Goal: Book appointment/travel/reservation

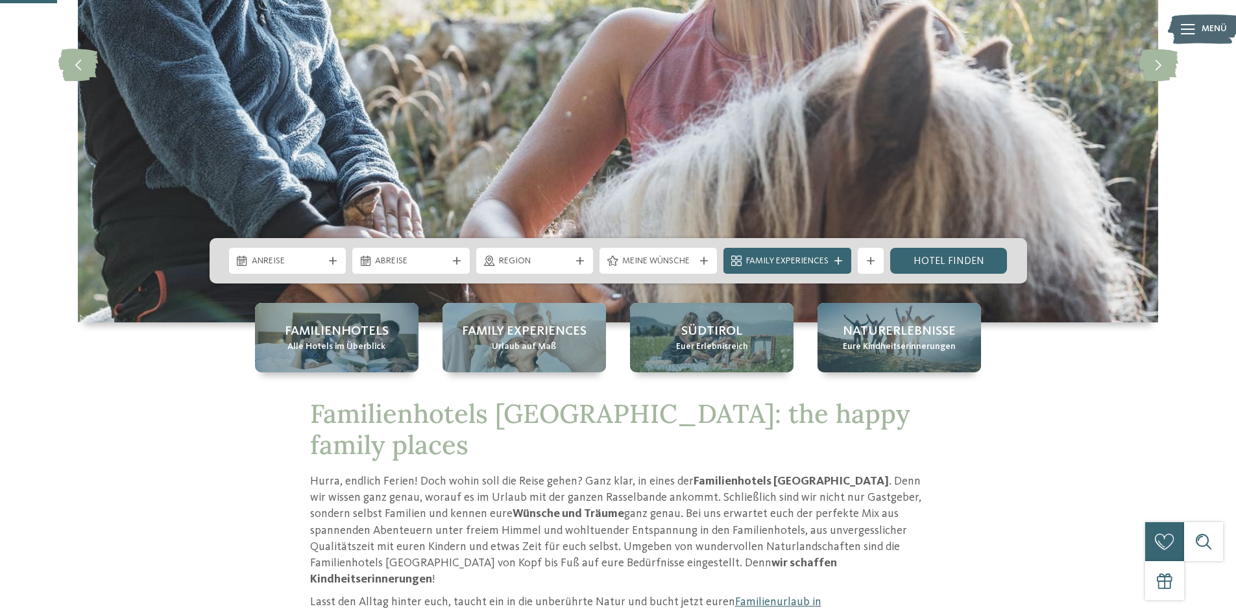
scroll to position [260, 0]
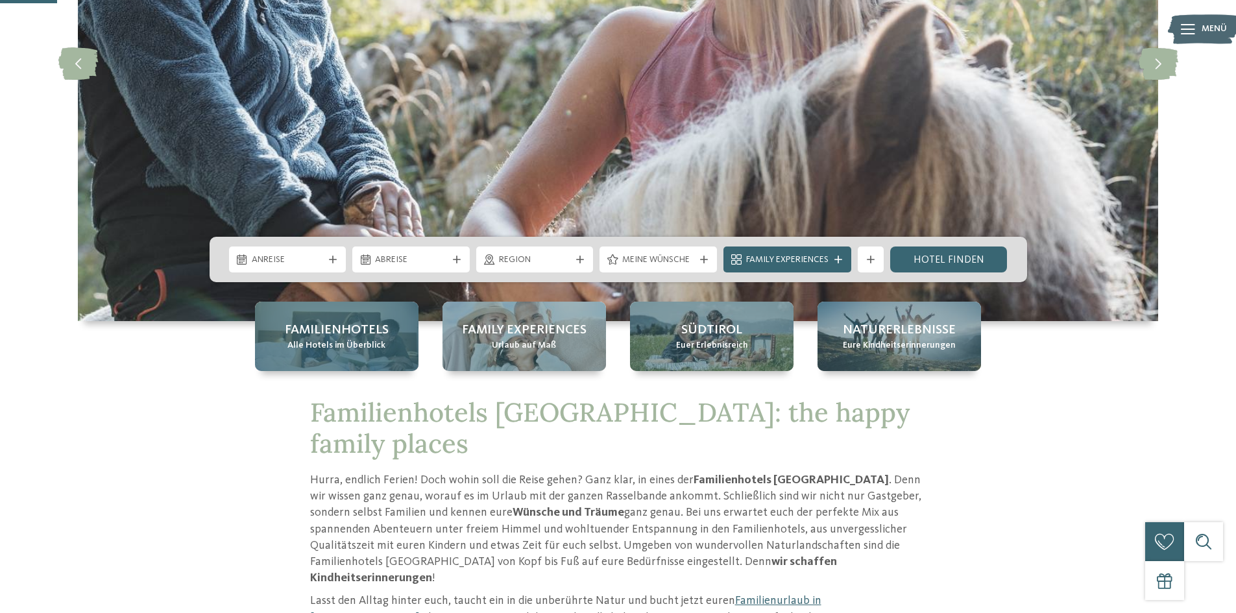
click at [317, 326] on span "Familienhotels" at bounding box center [337, 330] width 104 height 18
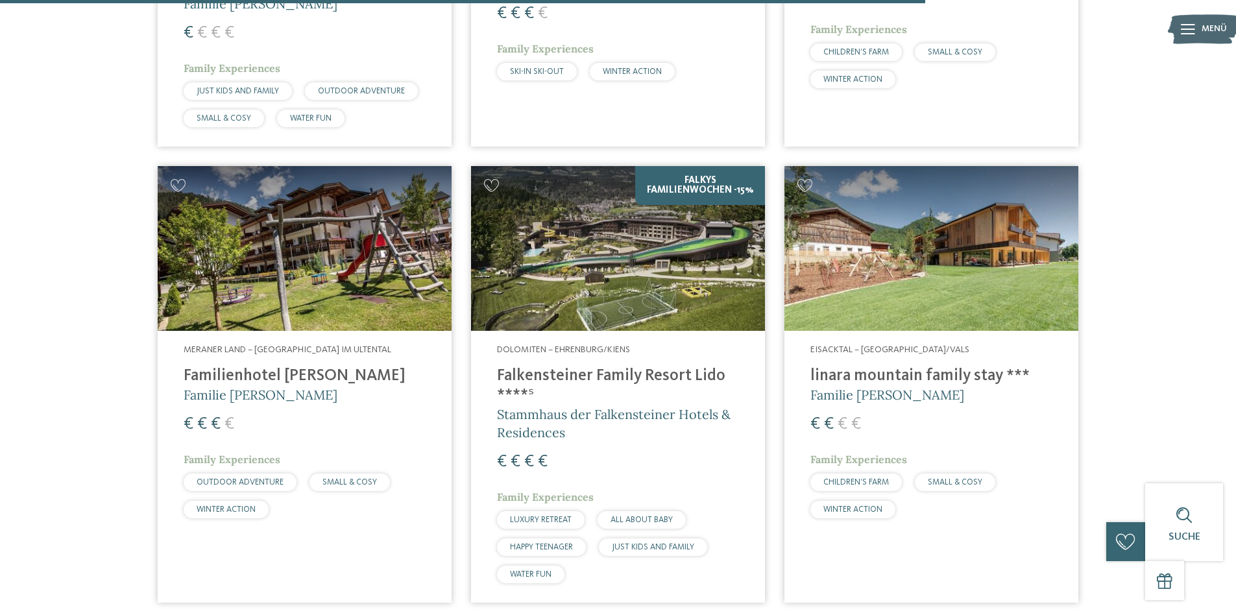
scroll to position [3244, 0]
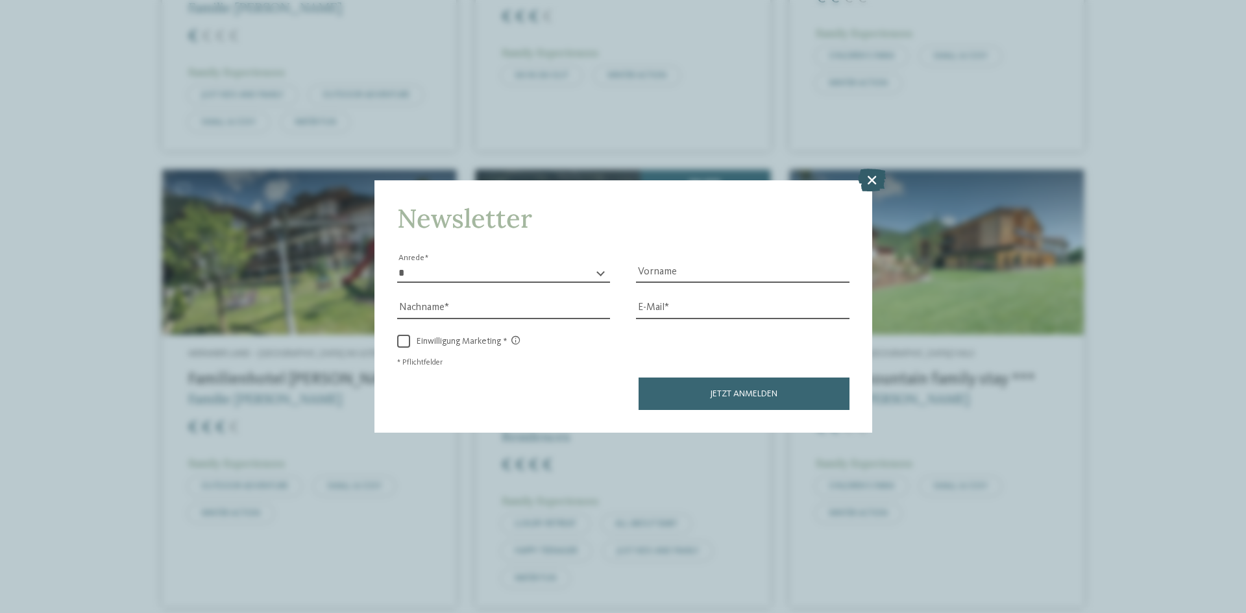
click at [874, 182] on icon at bounding box center [872, 180] width 28 height 23
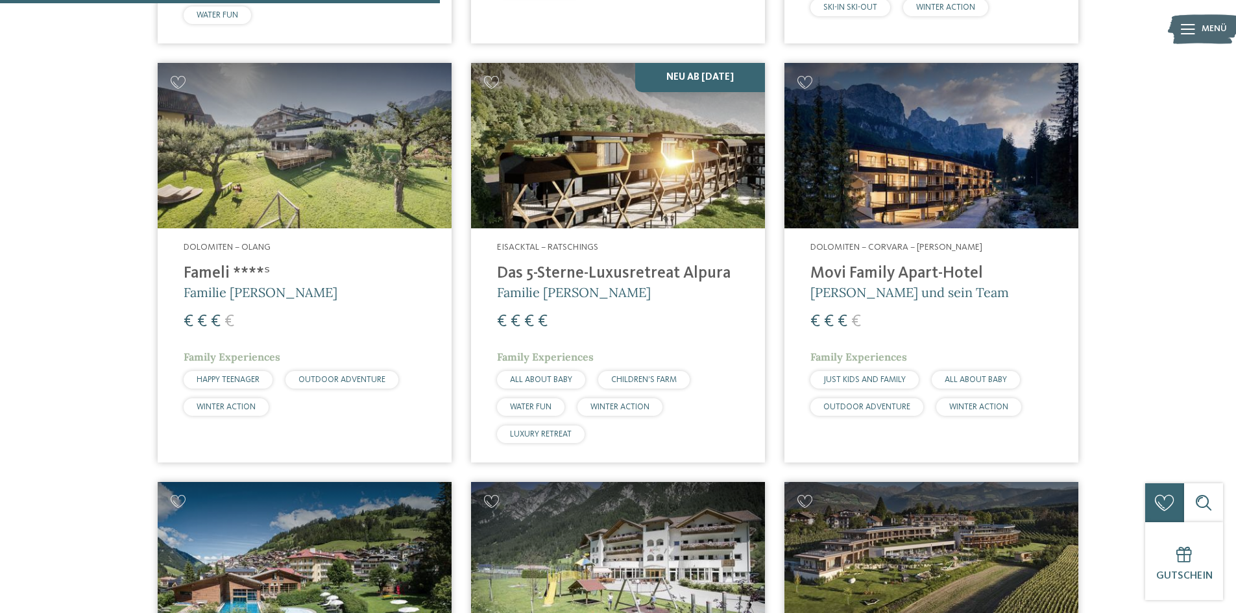
scroll to position [1557, 0]
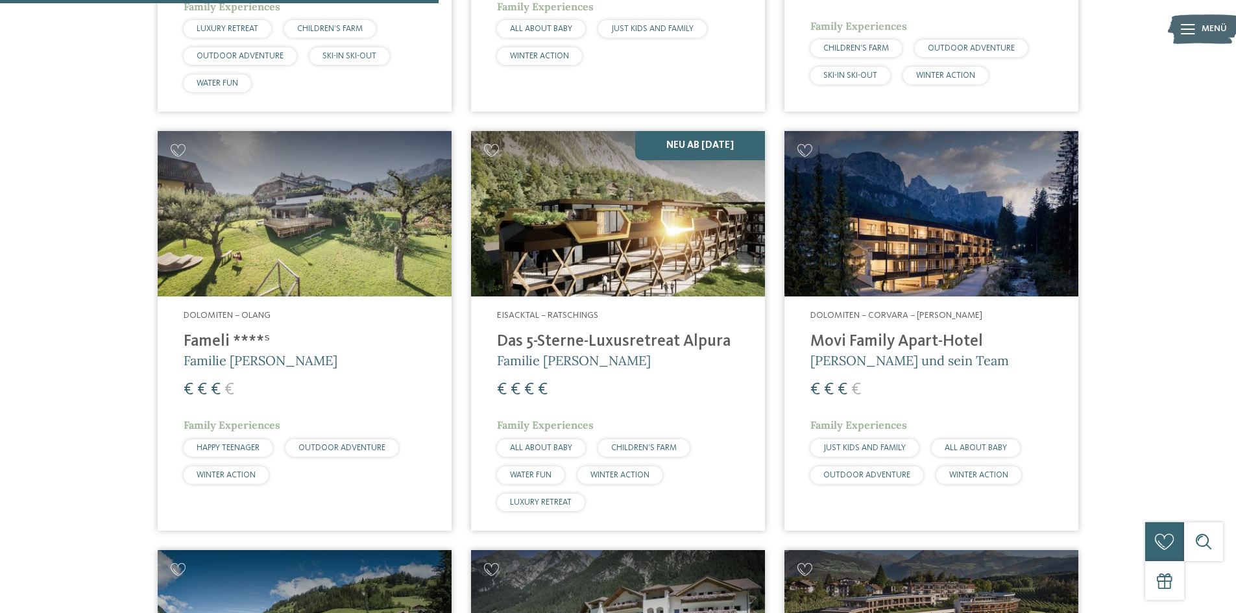
click at [226, 332] on h4 "Fameli ****ˢ" at bounding box center [305, 341] width 242 height 19
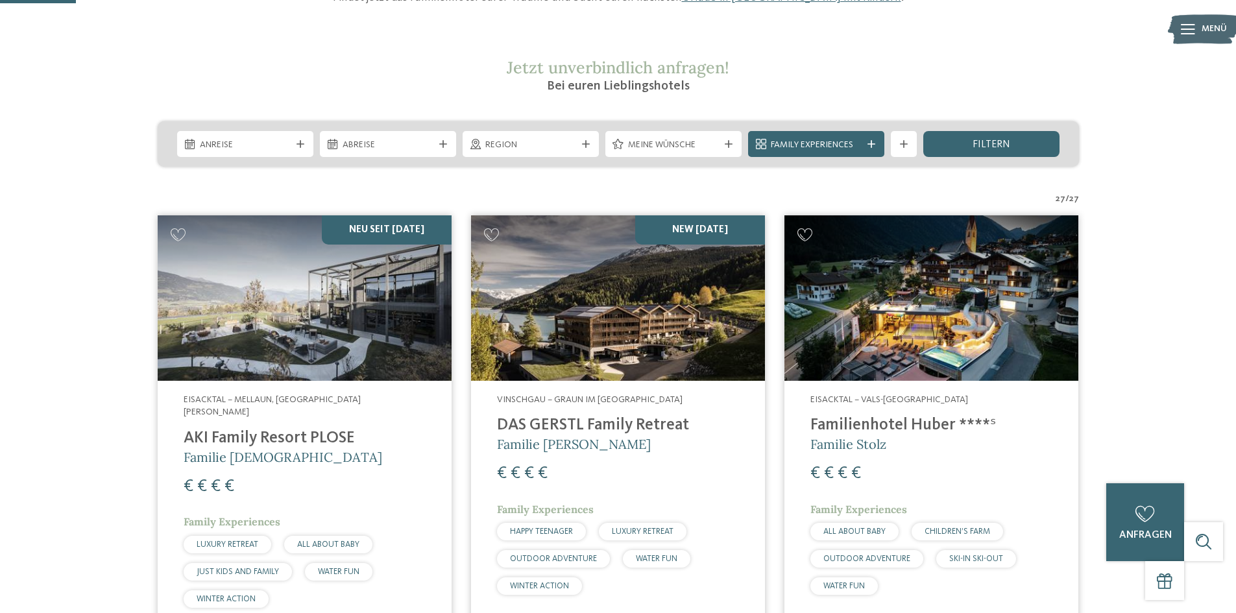
scroll to position [195, 0]
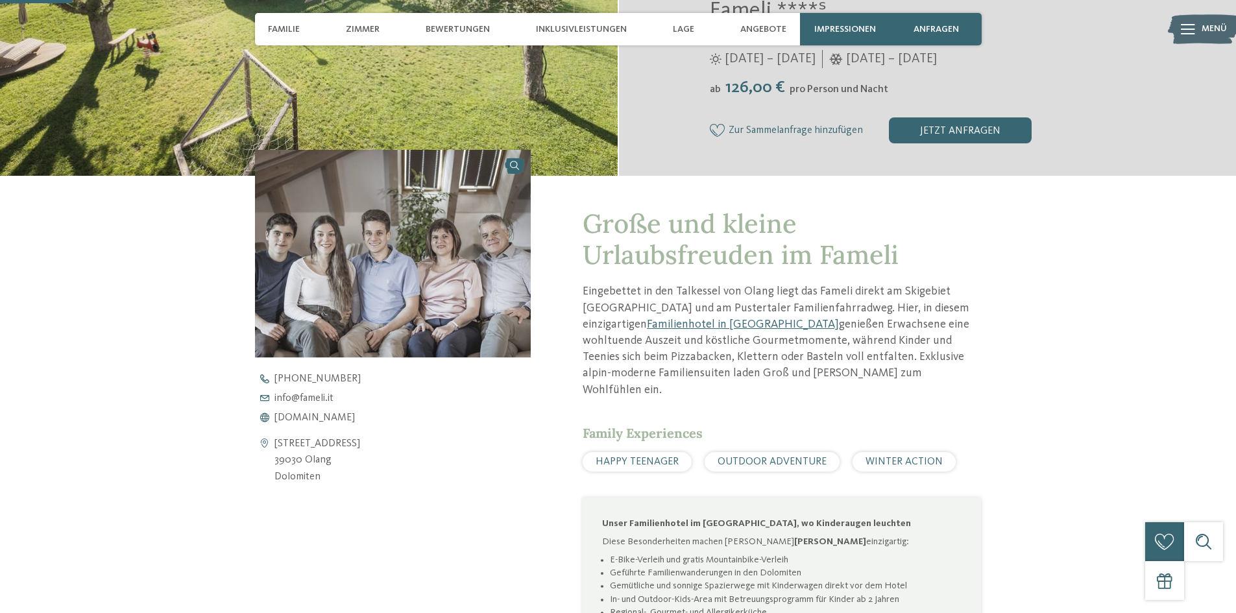
scroll to position [584, 0]
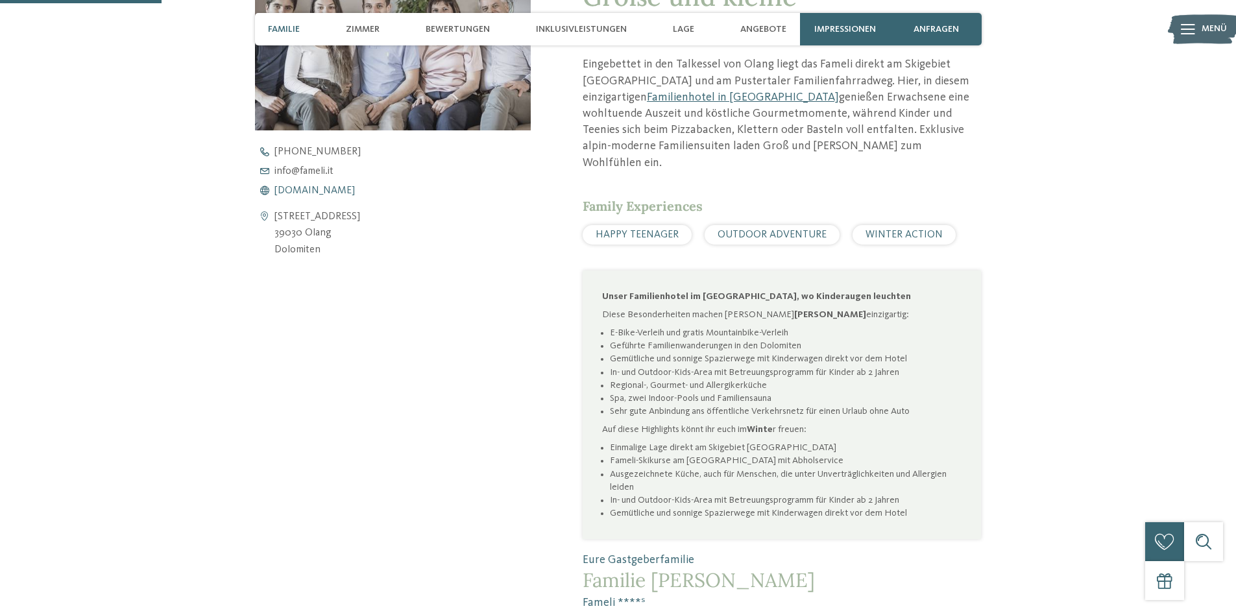
click at [284, 188] on span "www.fameli.it" at bounding box center [314, 191] width 80 height 10
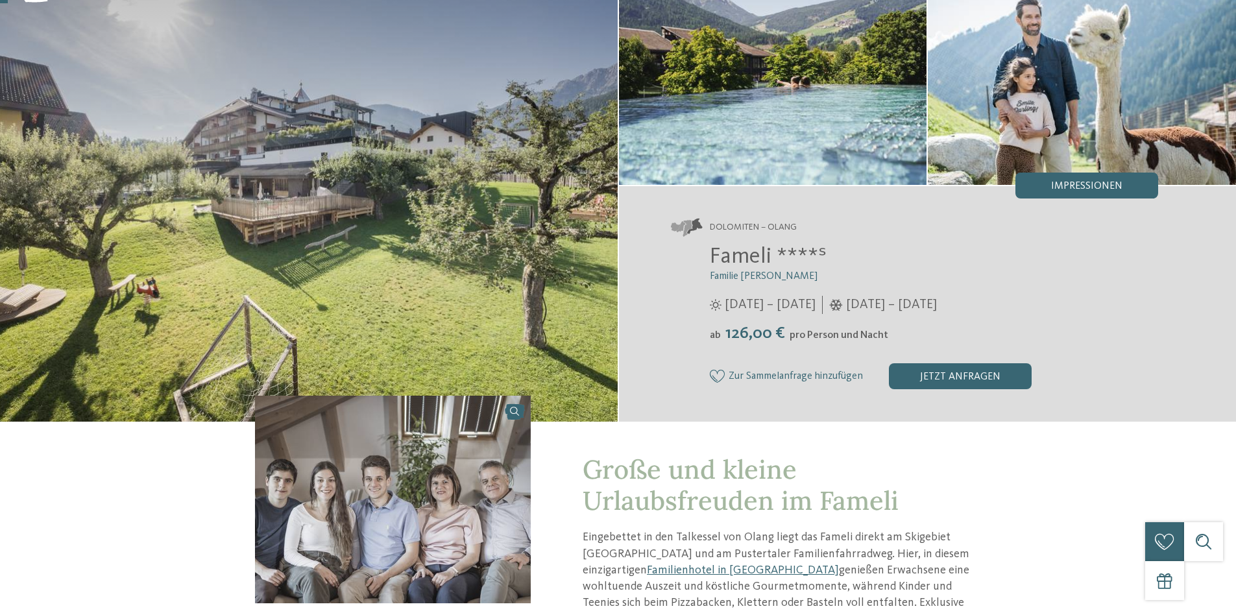
scroll to position [0, 0]
